Goal: Transaction & Acquisition: Purchase product/service

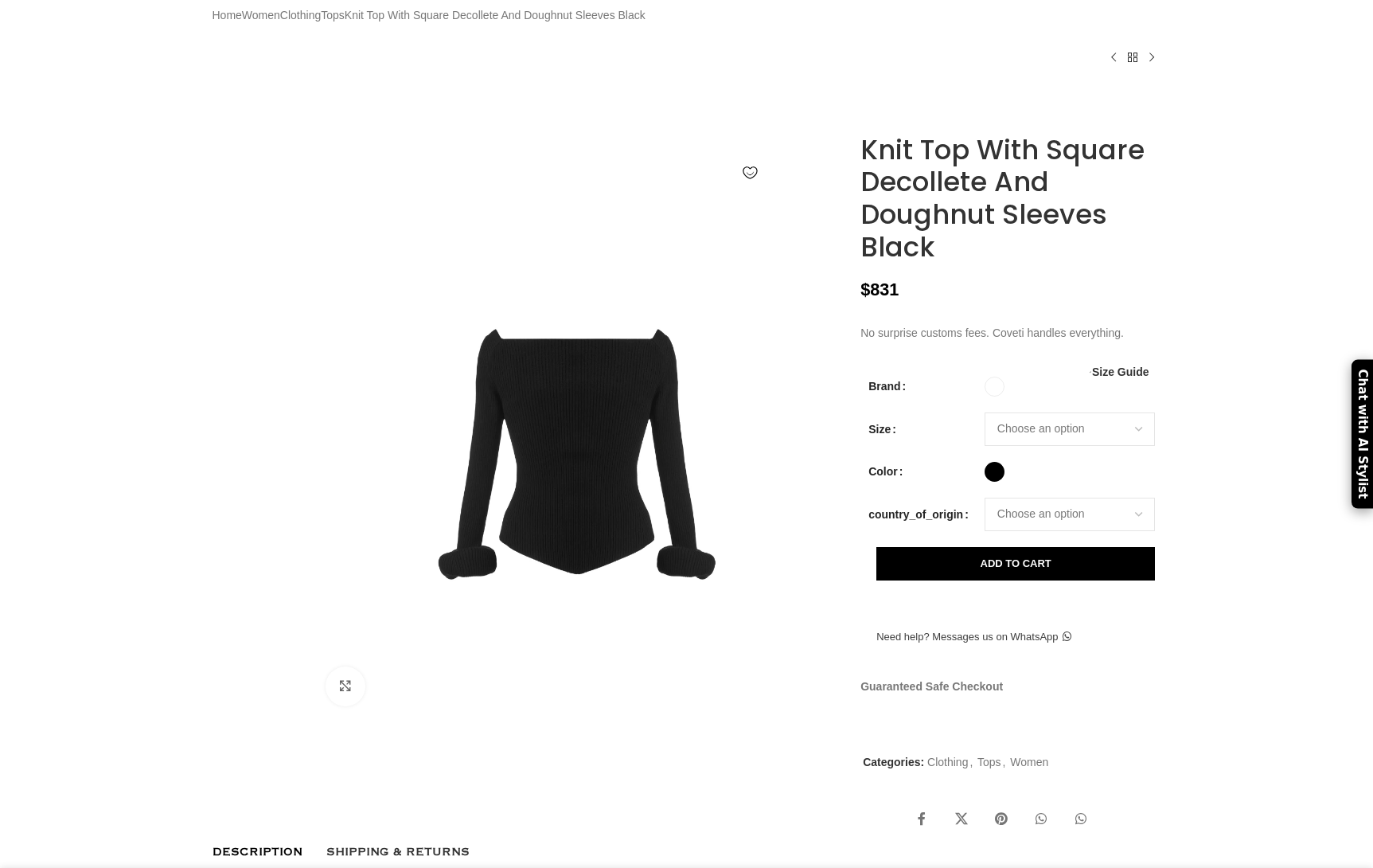
scroll to position [121, 0]
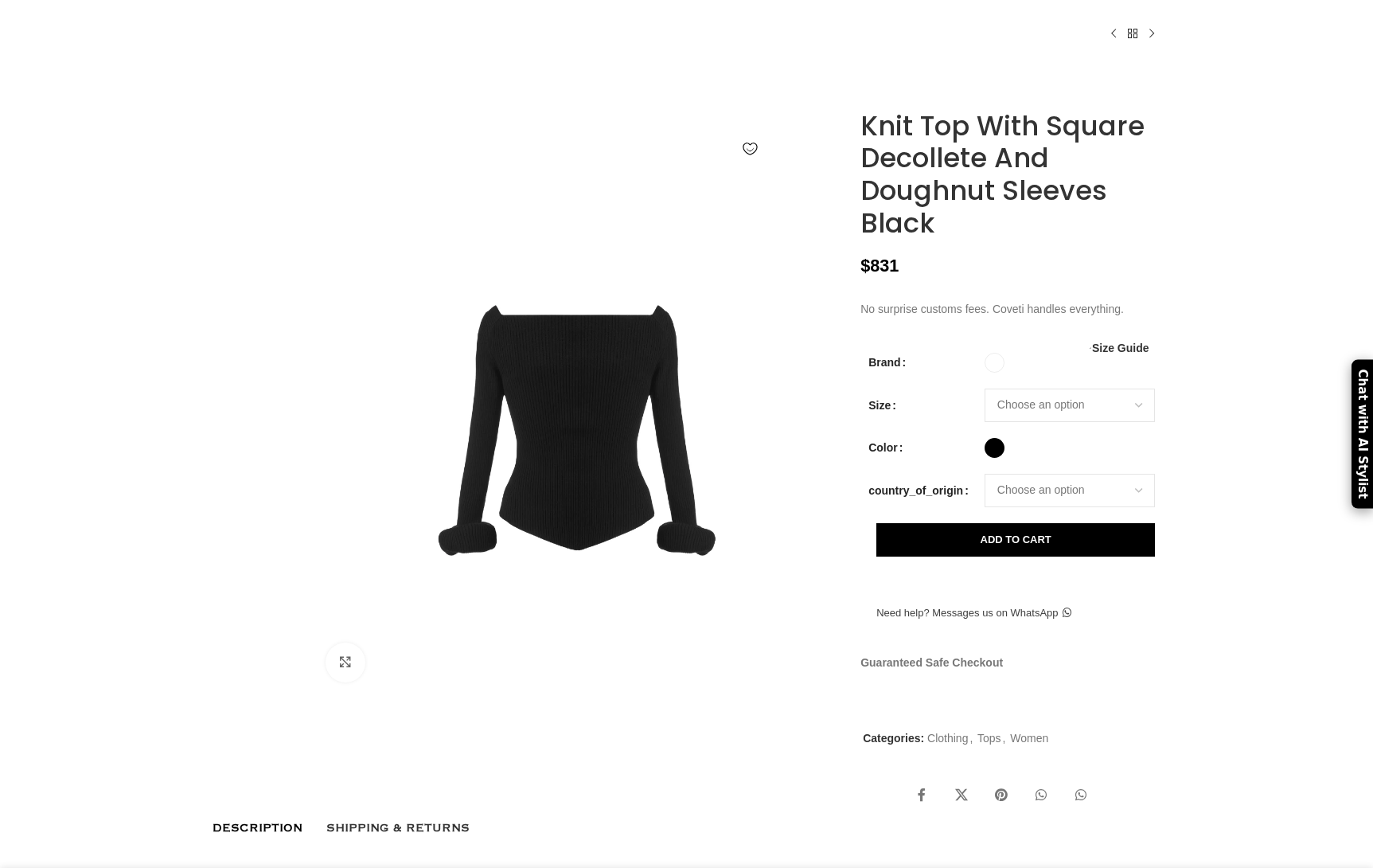
click at [753, 434] on img at bounding box center [577, 429] width 528 height 528
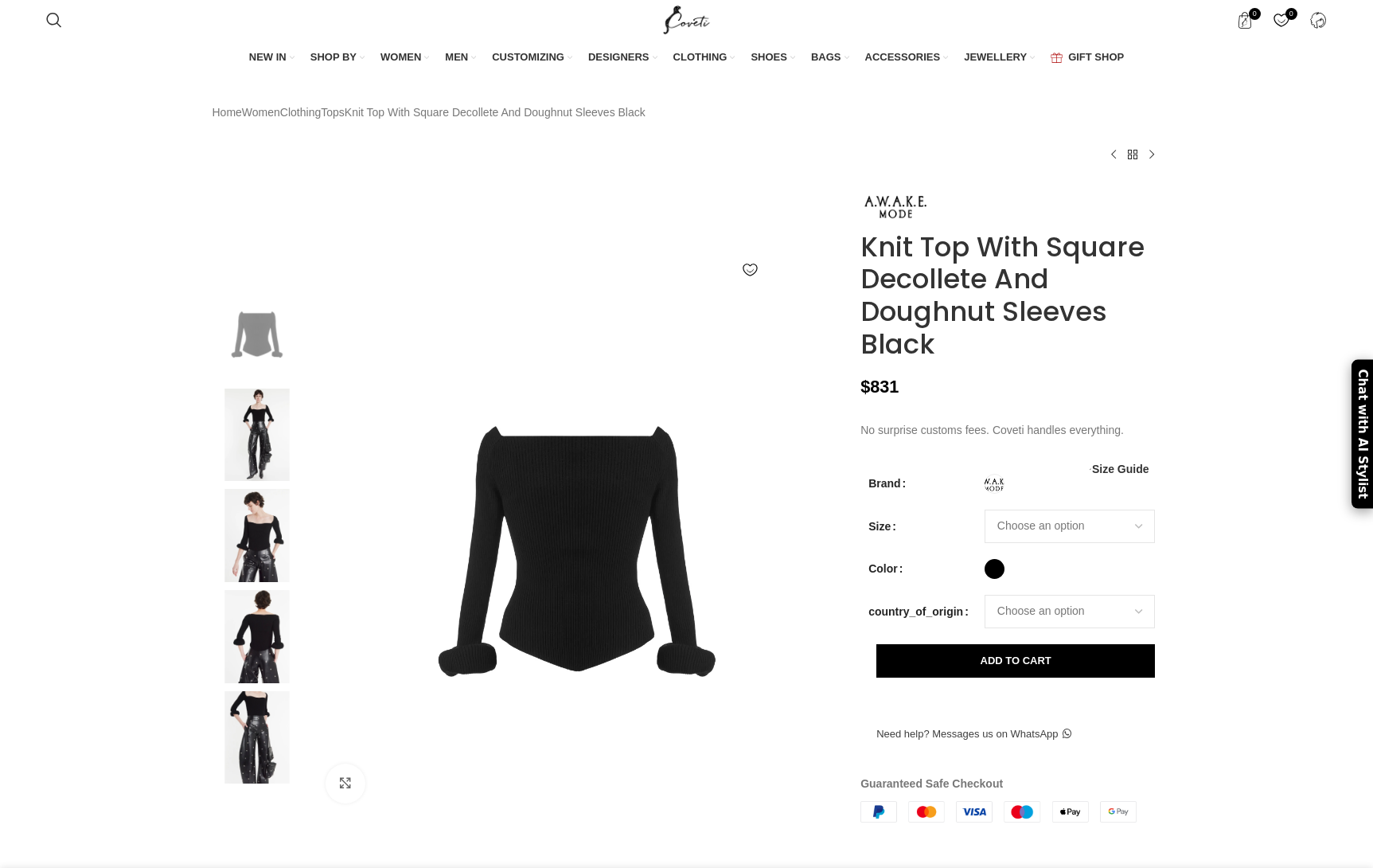
click at [263, 456] on img at bounding box center [257, 435] width 97 height 94
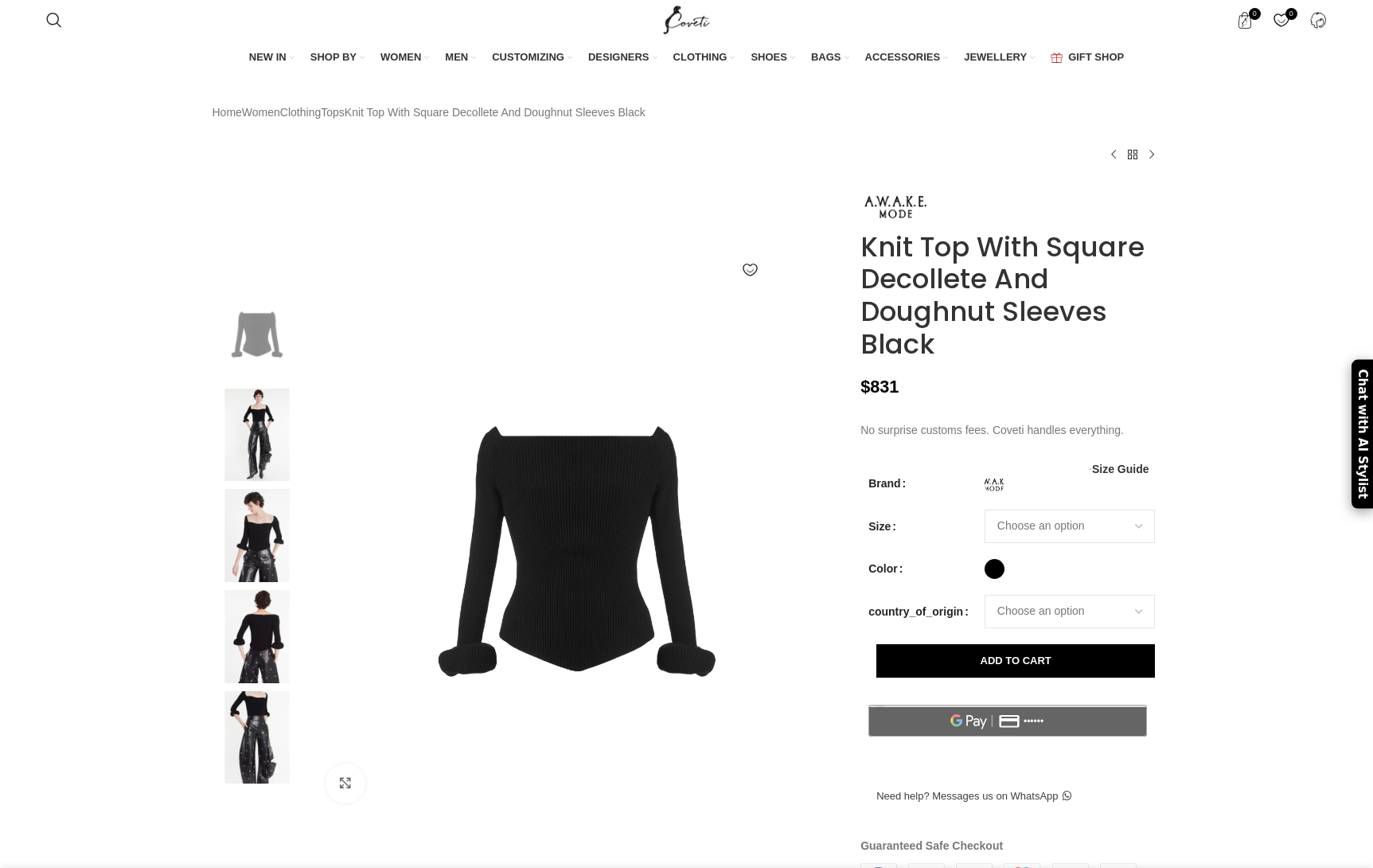
scroll to position [0, 167]
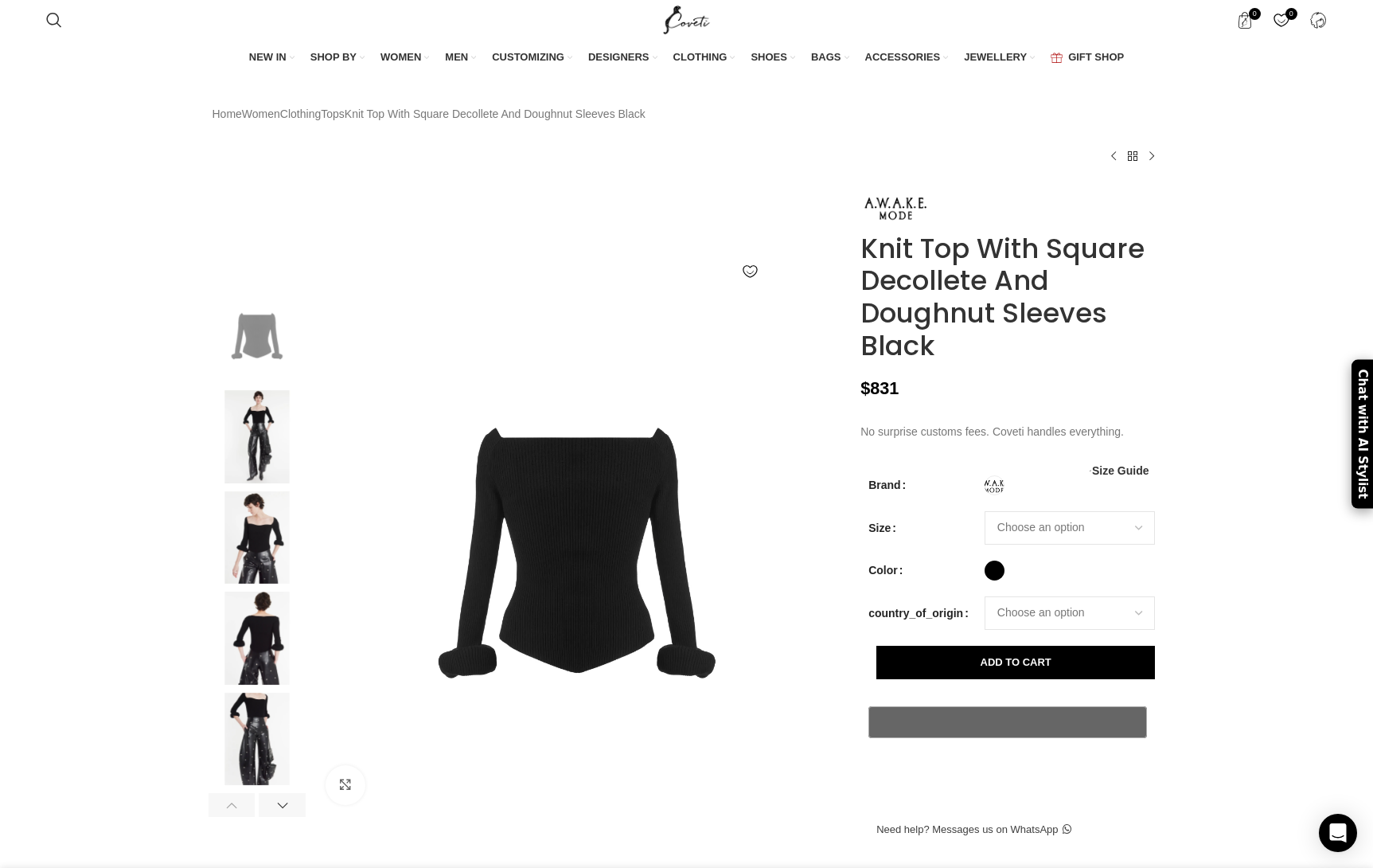
click at [258, 466] on img at bounding box center [257, 437] width 97 height 94
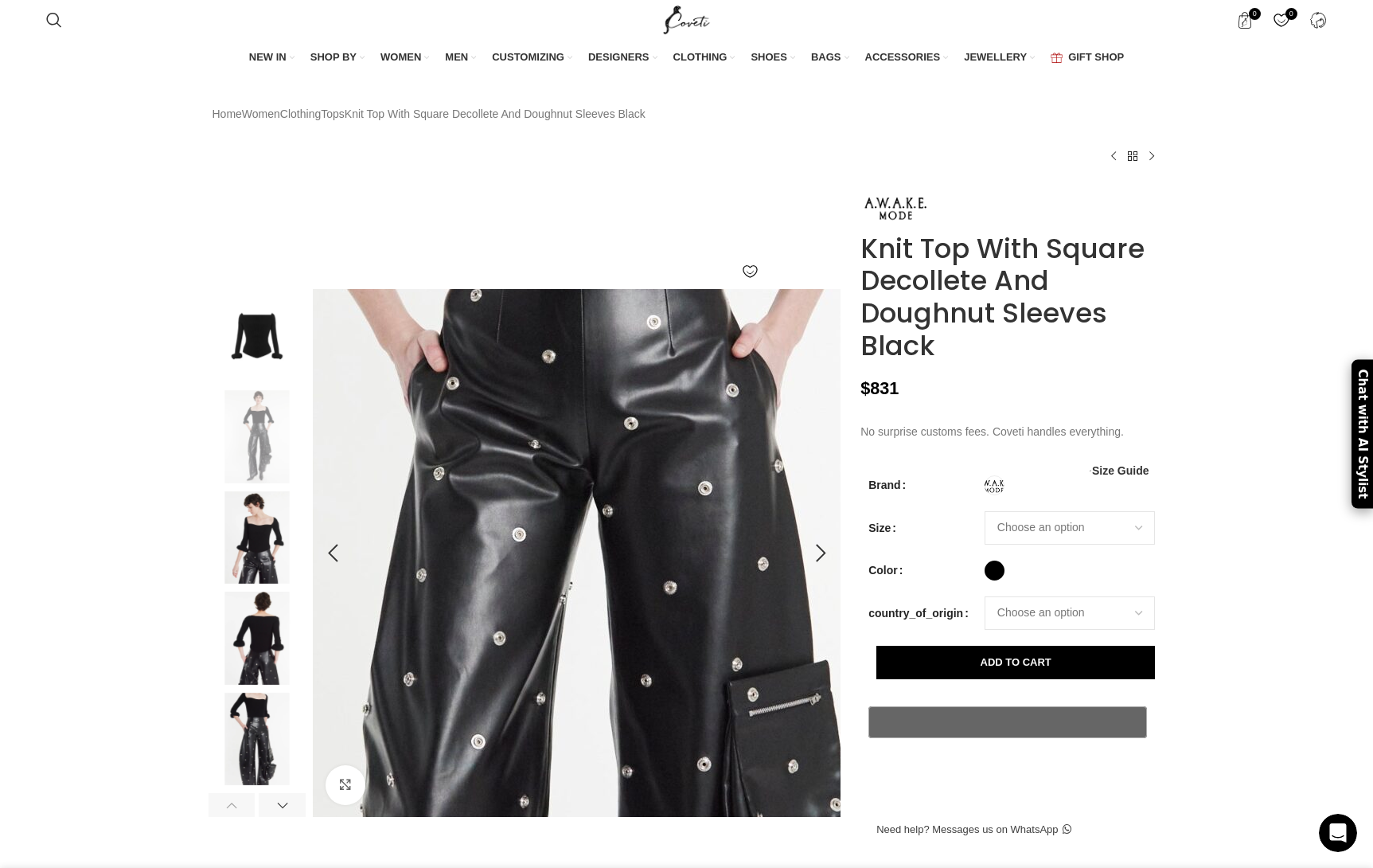
scroll to position [0, 0]
click at [590, 606] on img at bounding box center [557, 496] width 1358 height 2038
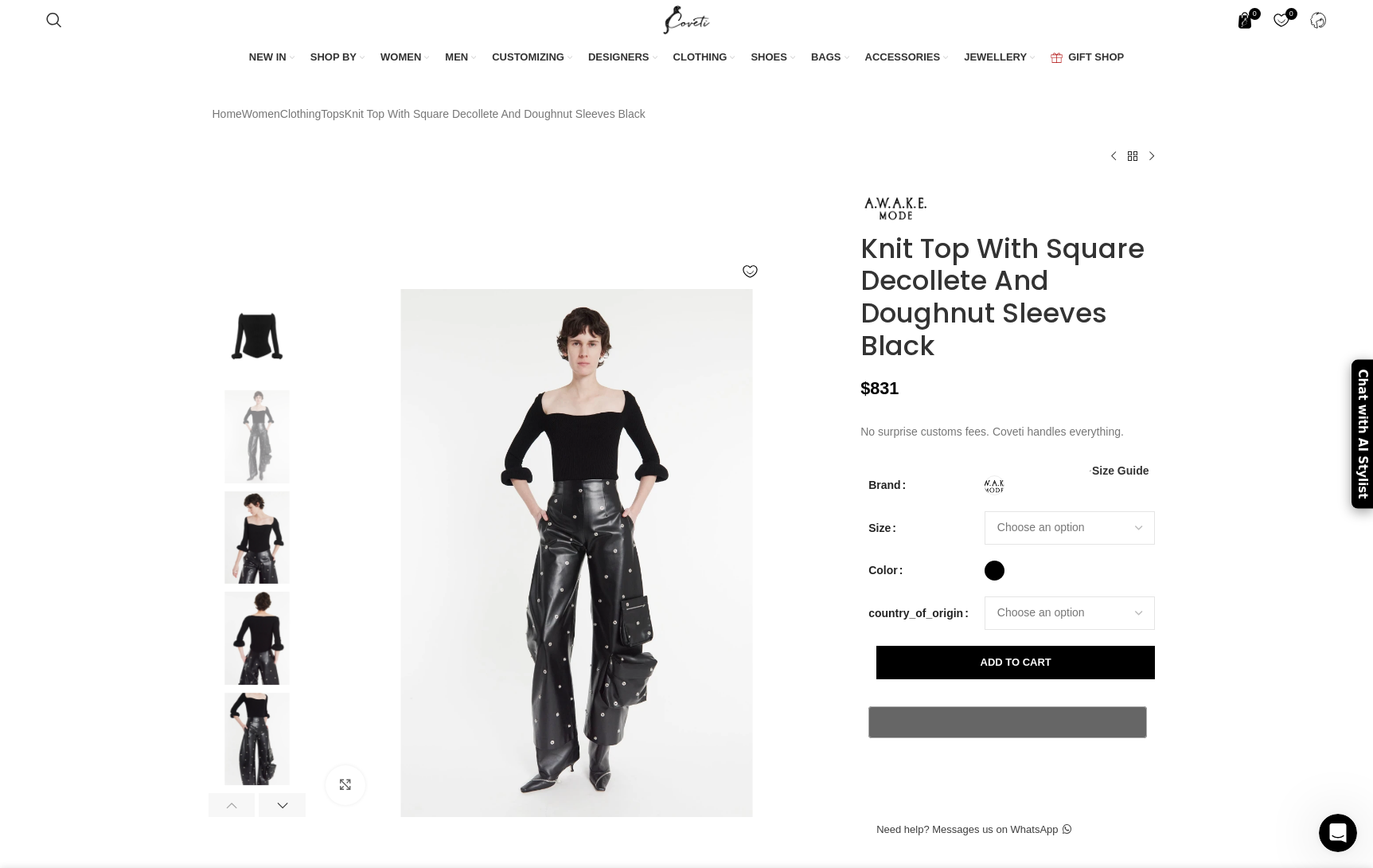
scroll to position [0, 1173]
